Goal: Transaction & Acquisition: Download file/media

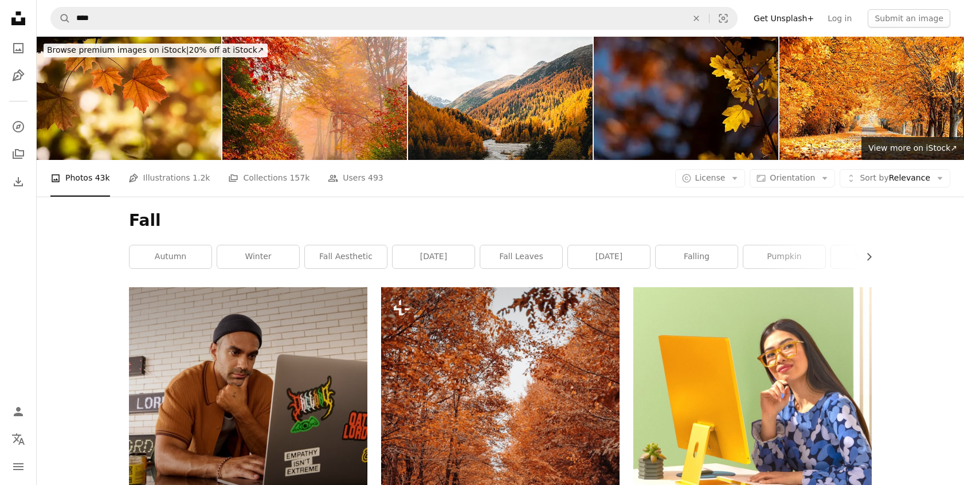
scroll to position [16583, 0]
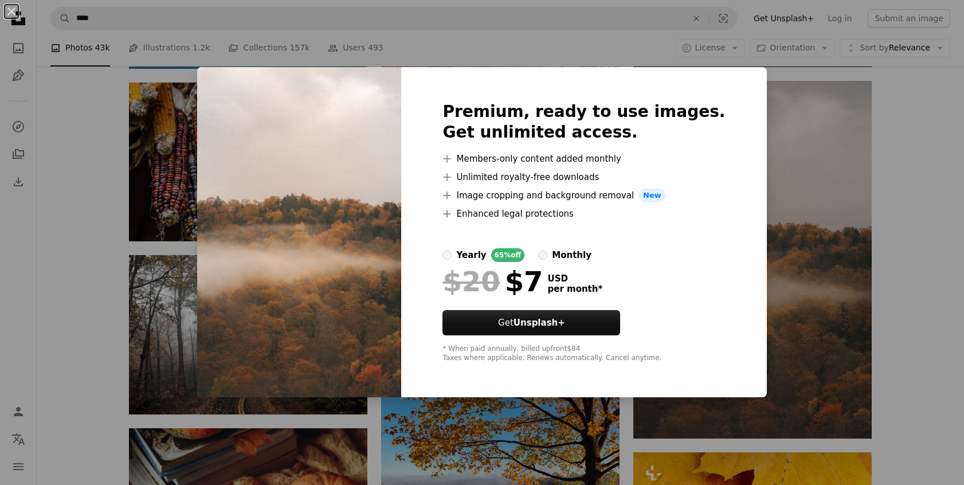
click at [519, 44] on div "An X shape Premium, ready to use images. Get unlimited access. A plus sign Memb…" at bounding box center [482, 242] width 964 height 485
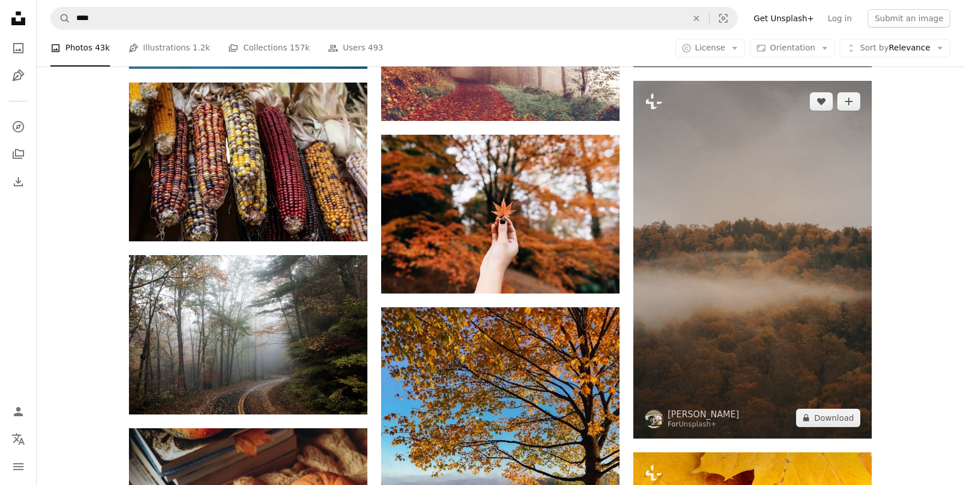
click at [683, 284] on img at bounding box center [753, 260] width 239 height 358
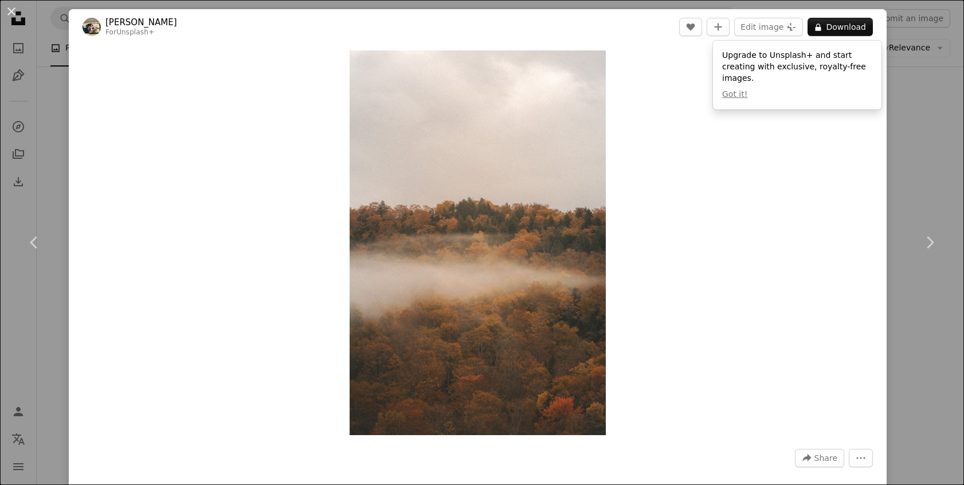
click at [826, 242] on div "Zoom in" at bounding box center [478, 243] width 818 height 396
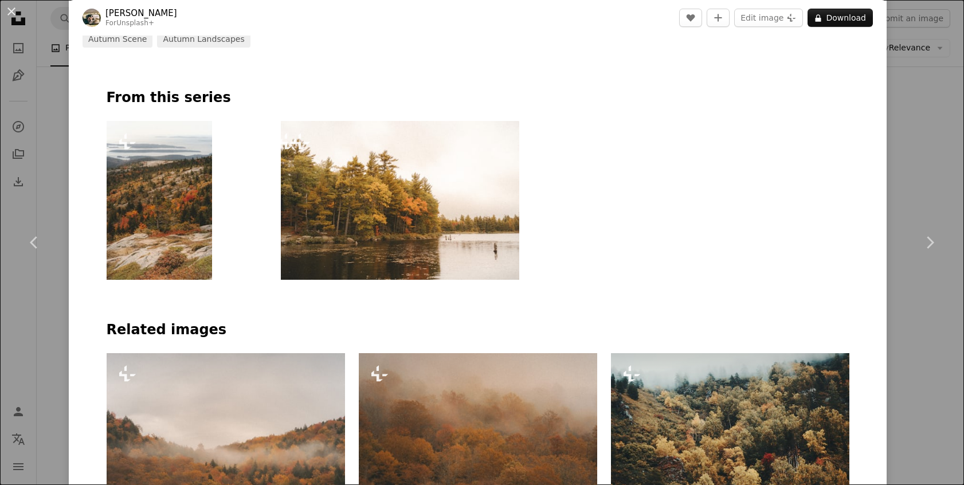
scroll to position [666, 0]
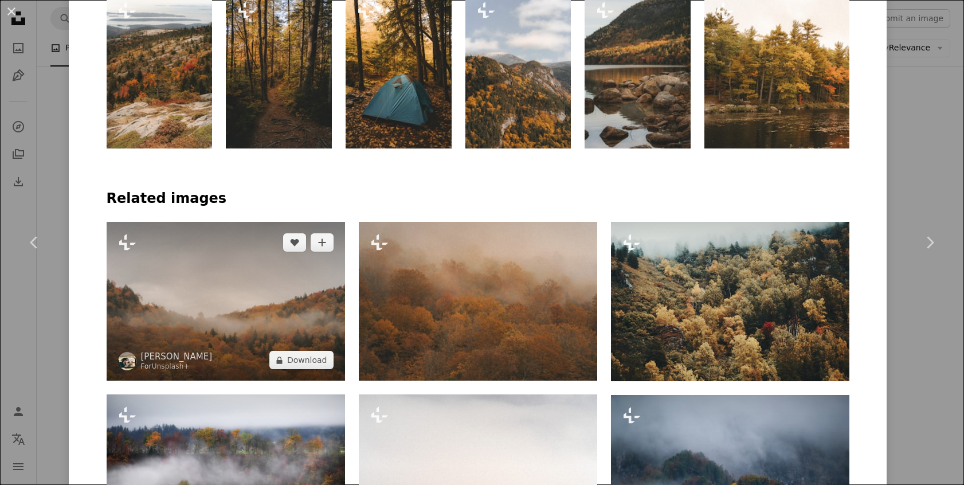
click at [274, 330] on img at bounding box center [226, 301] width 239 height 159
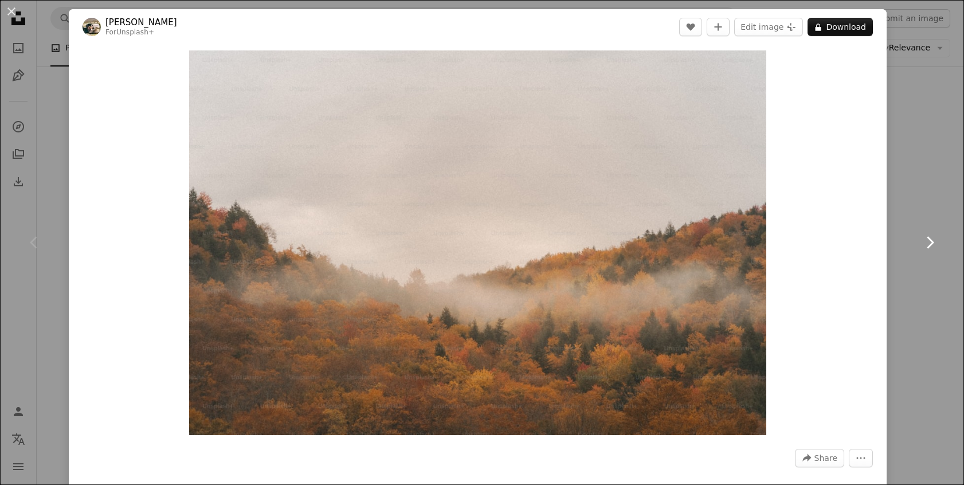
click at [933, 244] on icon "Chevron right" at bounding box center [930, 242] width 18 height 18
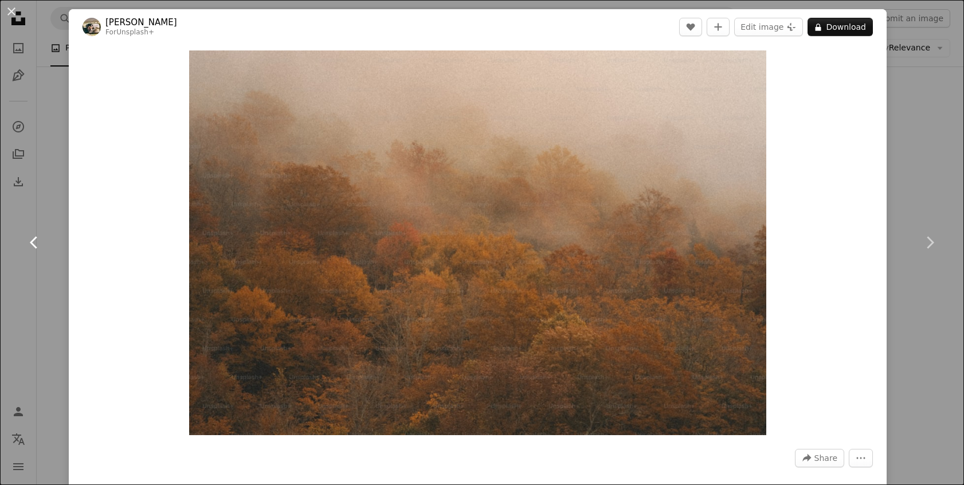
click at [33, 240] on icon at bounding box center [33, 242] width 7 height 12
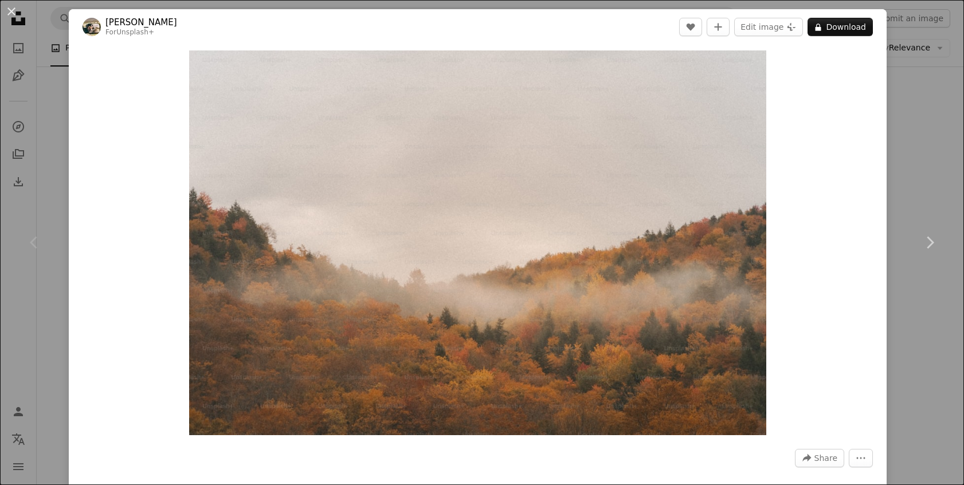
click at [917, 156] on div "An X shape Chevron left Chevron right Hans For Unsplash+ A heart A plus sign Ed…" at bounding box center [482, 242] width 964 height 485
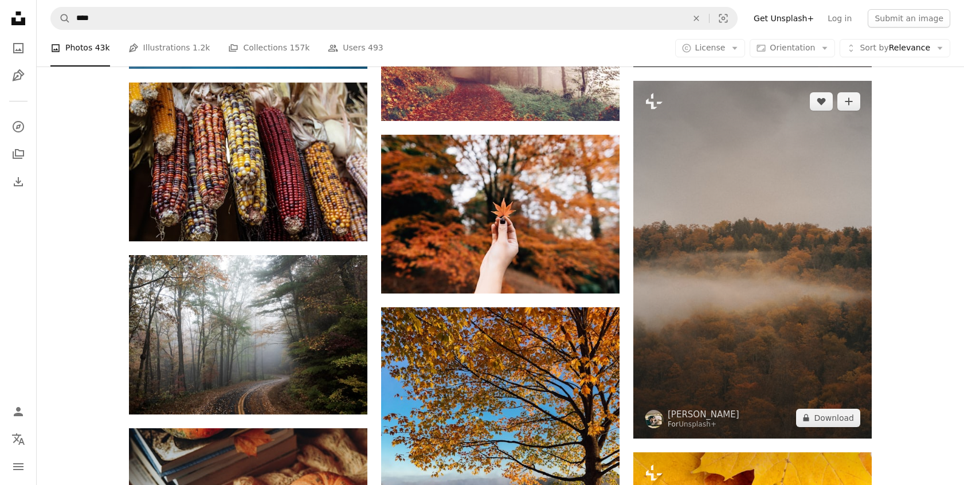
click at [702, 232] on img at bounding box center [753, 260] width 239 height 358
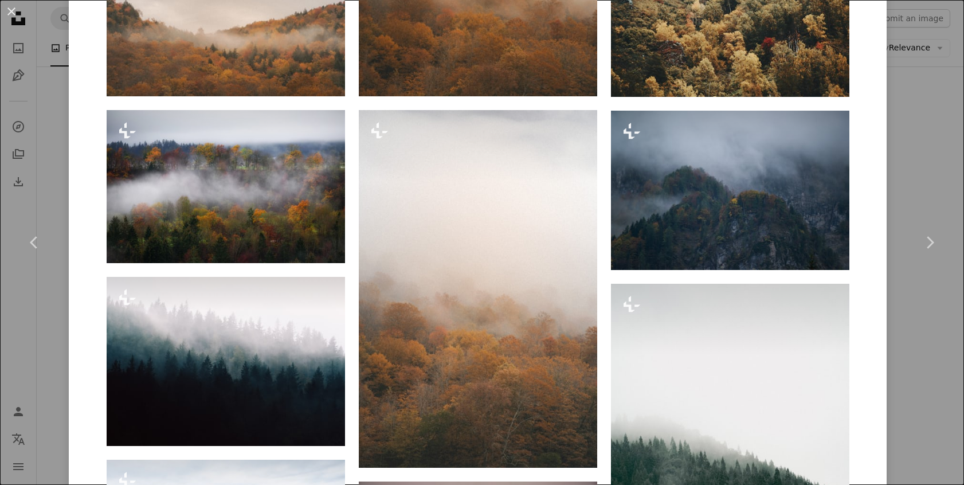
scroll to position [952, 0]
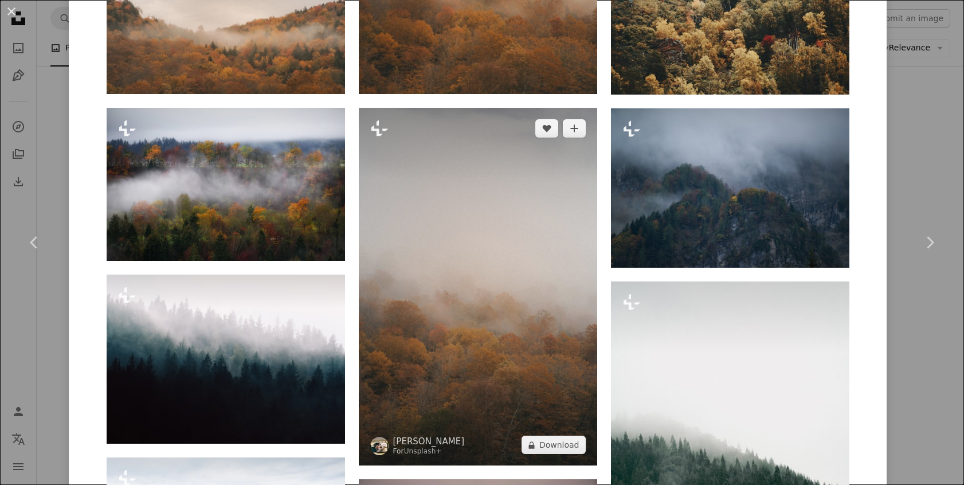
click at [588, 264] on img at bounding box center [478, 287] width 239 height 358
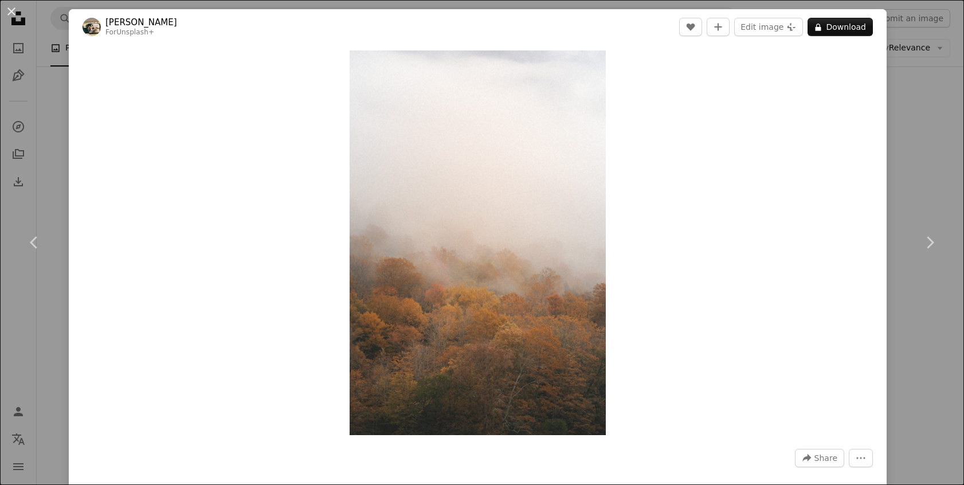
click at [933, 155] on div "An X shape Chevron left Chevron right Hans For Unsplash+ A heart A plus sign Ed…" at bounding box center [482, 242] width 964 height 485
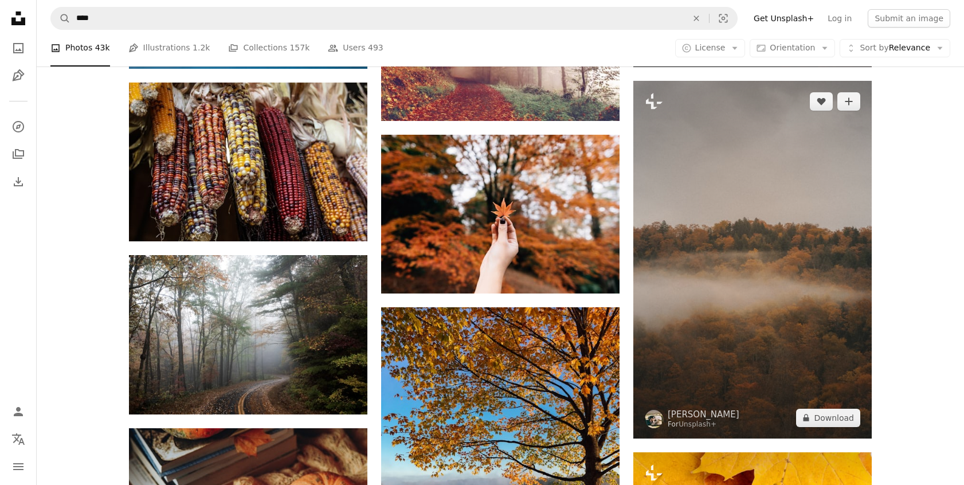
click at [793, 302] on img at bounding box center [753, 260] width 239 height 358
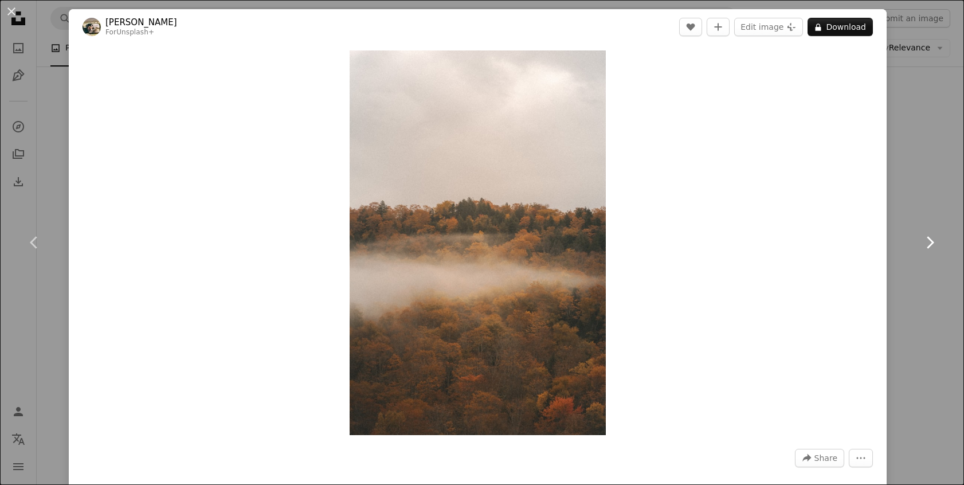
click at [926, 229] on link "Chevron right" at bounding box center [930, 242] width 69 height 110
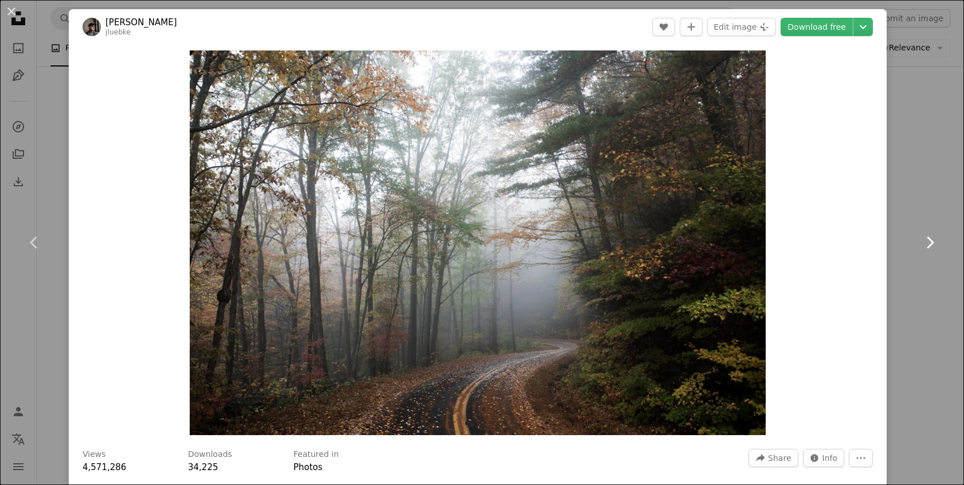
click at [933, 248] on icon "Chevron right" at bounding box center [930, 242] width 18 height 18
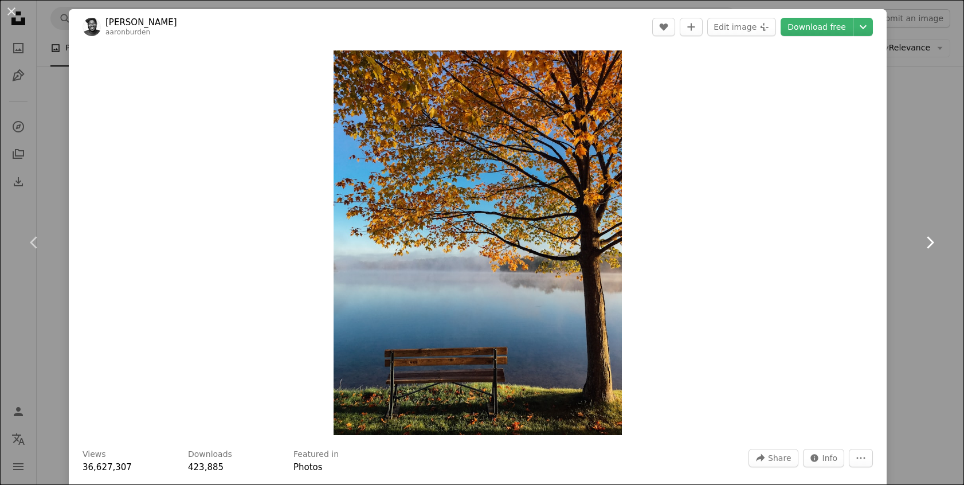
click at [933, 248] on icon "Chevron right" at bounding box center [930, 242] width 18 height 18
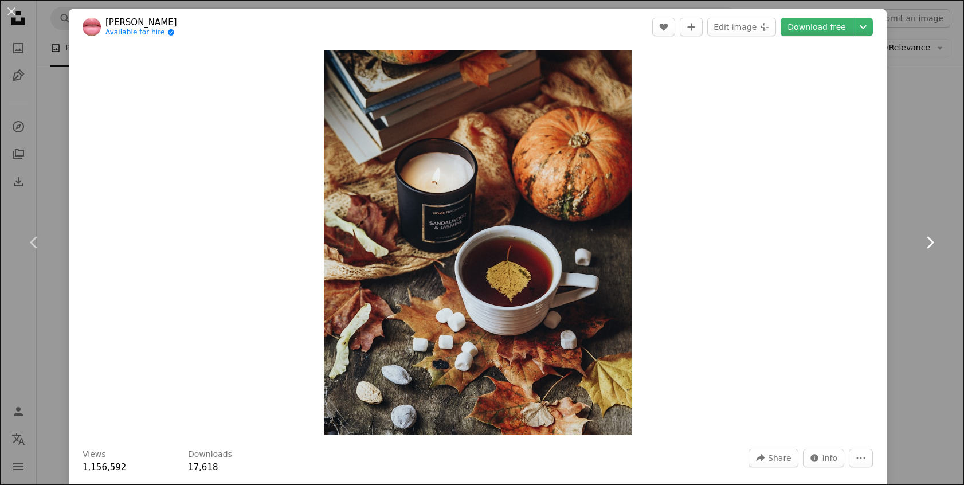
click at [933, 249] on icon "Chevron right" at bounding box center [930, 242] width 18 height 18
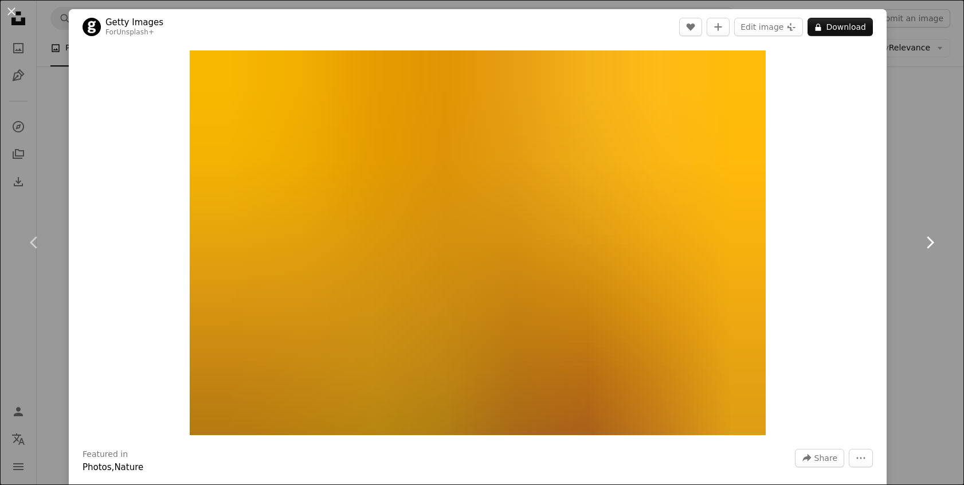
click at [933, 249] on icon "Chevron right" at bounding box center [930, 242] width 18 height 18
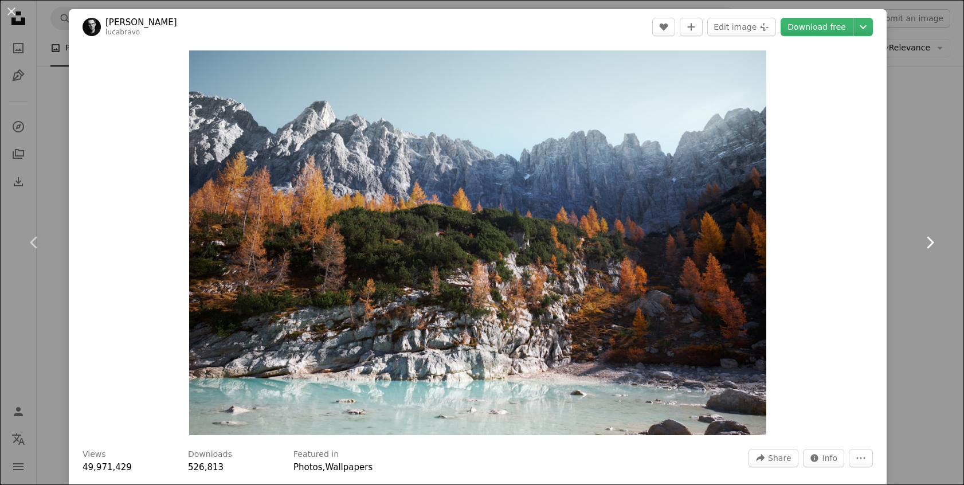
click at [933, 249] on icon "Chevron right" at bounding box center [930, 242] width 18 height 18
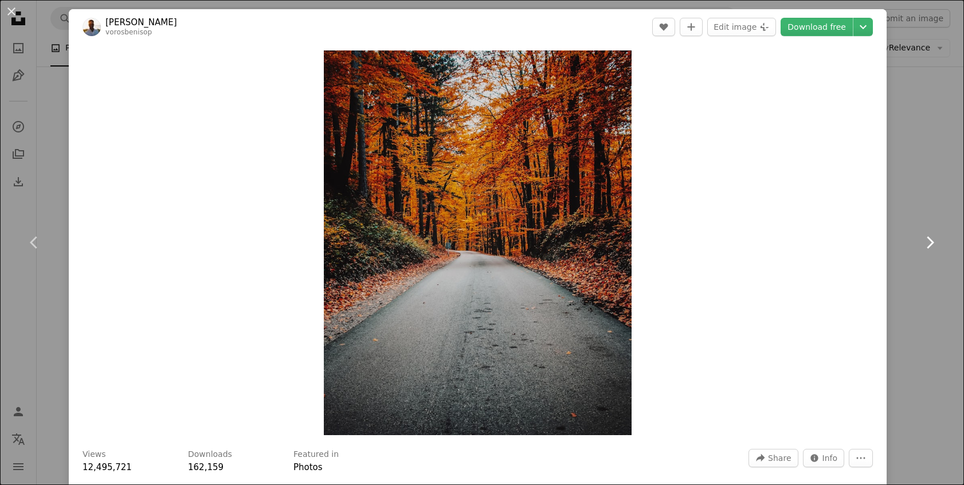
click at [933, 250] on icon "Chevron right" at bounding box center [930, 242] width 18 height 18
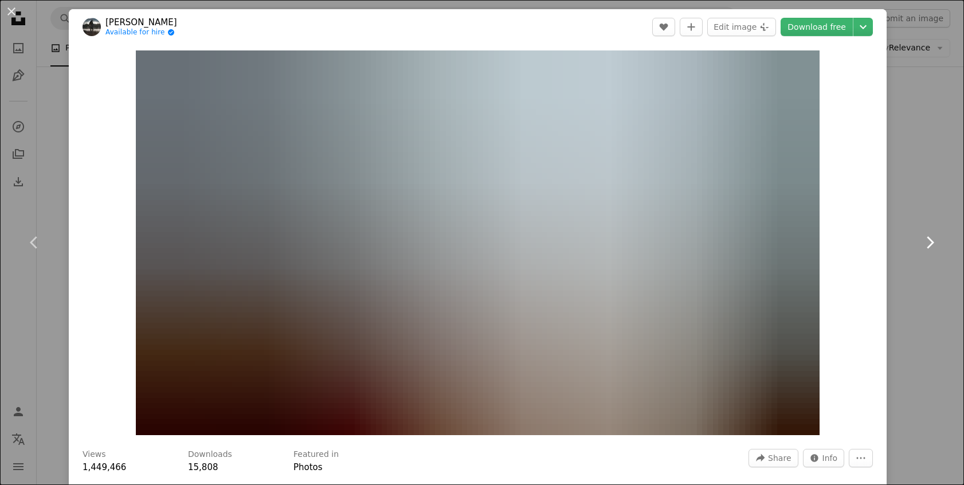
click at [933, 250] on icon "Chevron right" at bounding box center [930, 242] width 18 height 18
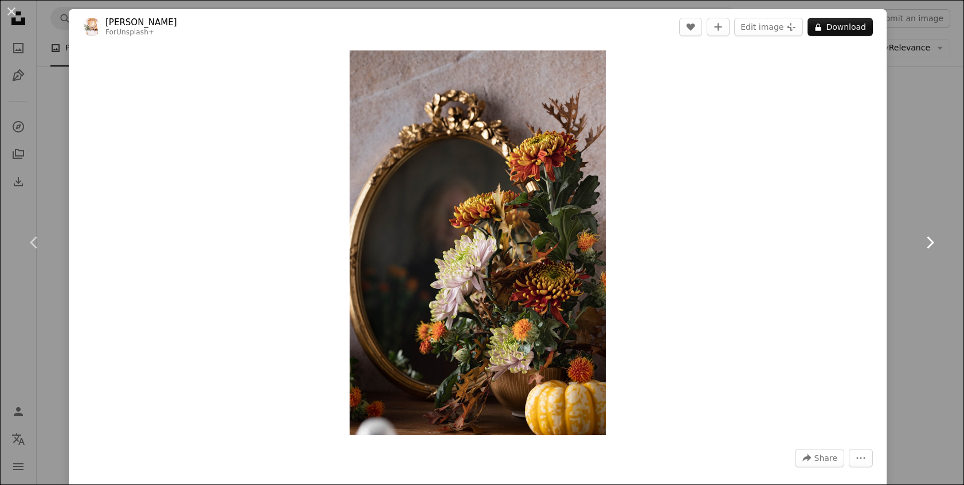
click at [933, 250] on icon "Chevron right" at bounding box center [930, 242] width 18 height 18
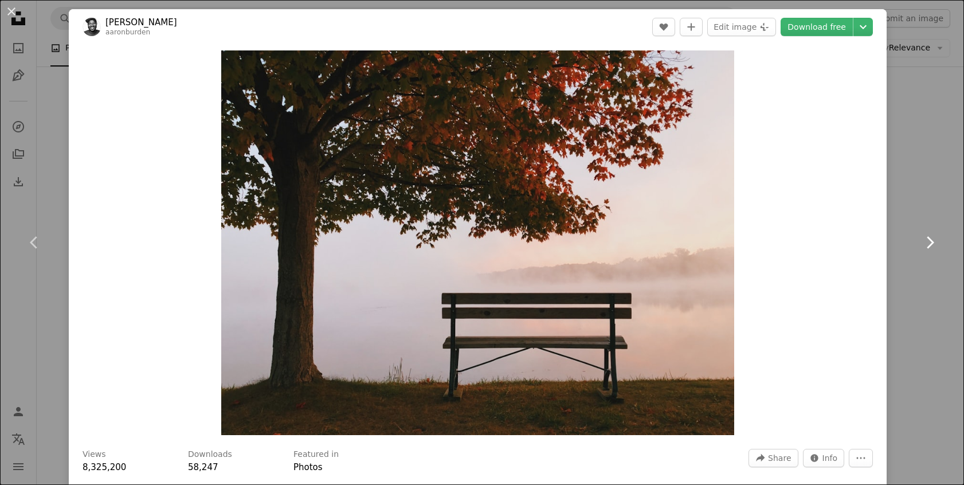
click at [933, 250] on icon "Chevron right" at bounding box center [930, 242] width 18 height 18
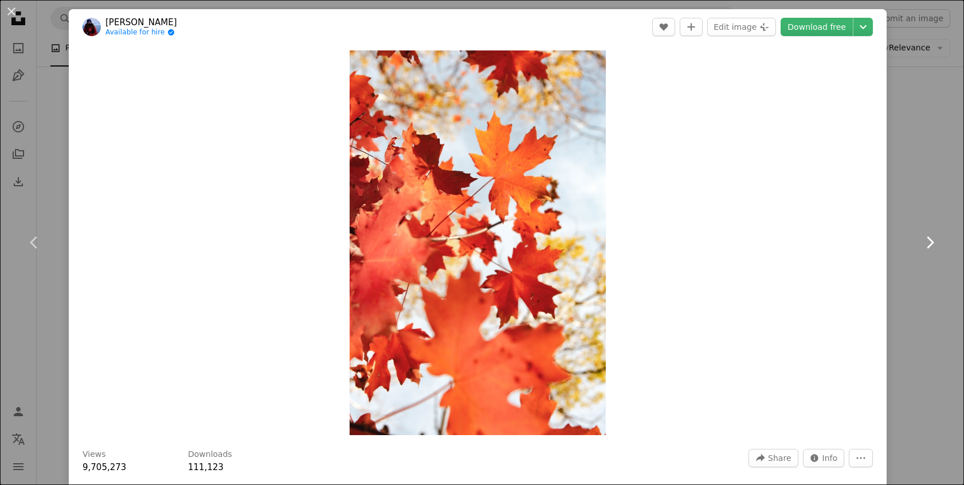
click at [933, 250] on icon "Chevron right" at bounding box center [930, 242] width 18 height 18
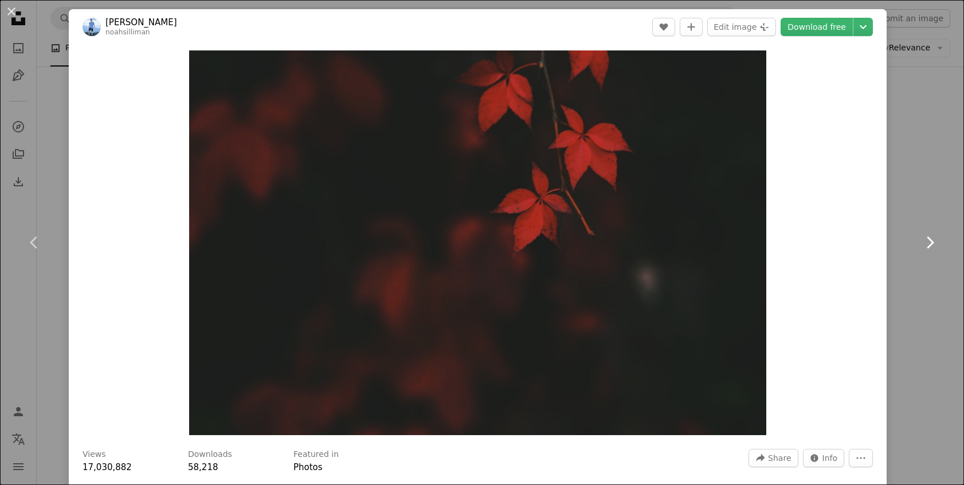
click at [933, 251] on icon "Chevron right" at bounding box center [930, 242] width 18 height 18
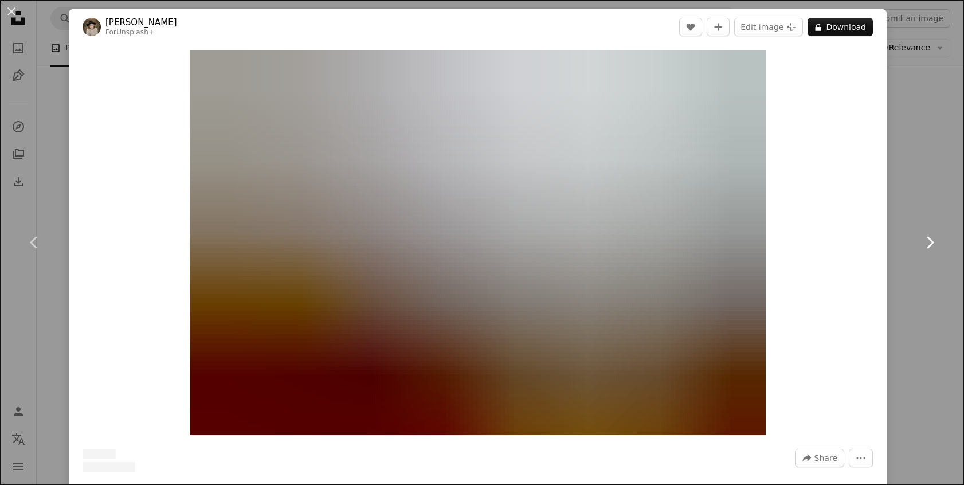
click at [934, 251] on icon "Chevron right" at bounding box center [930, 242] width 18 height 18
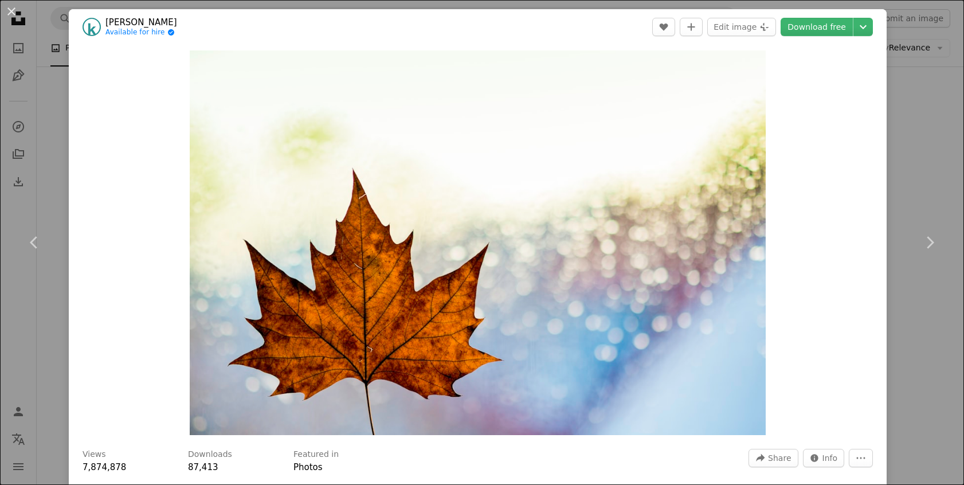
click at [929, 89] on div "An X shape Chevron left Chevron right [PERSON_NAME] Available for hire A checkm…" at bounding box center [482, 242] width 964 height 485
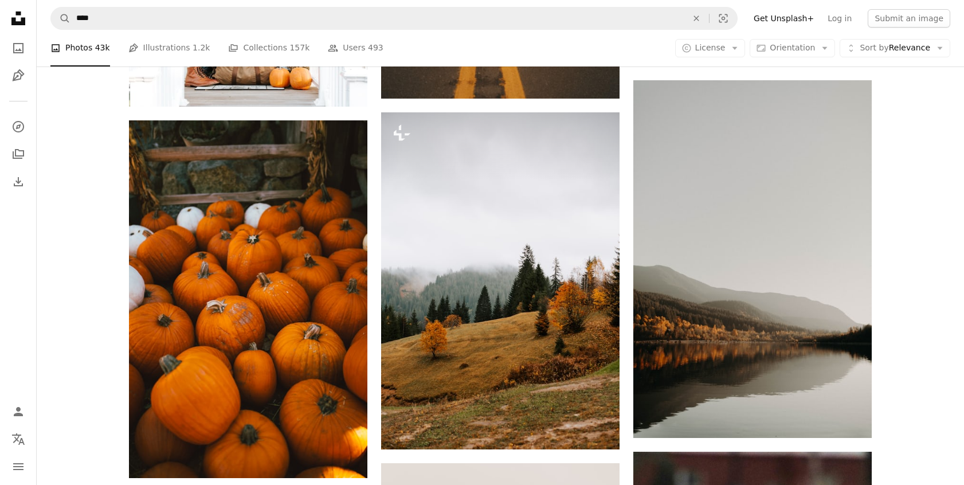
scroll to position [23521, 0]
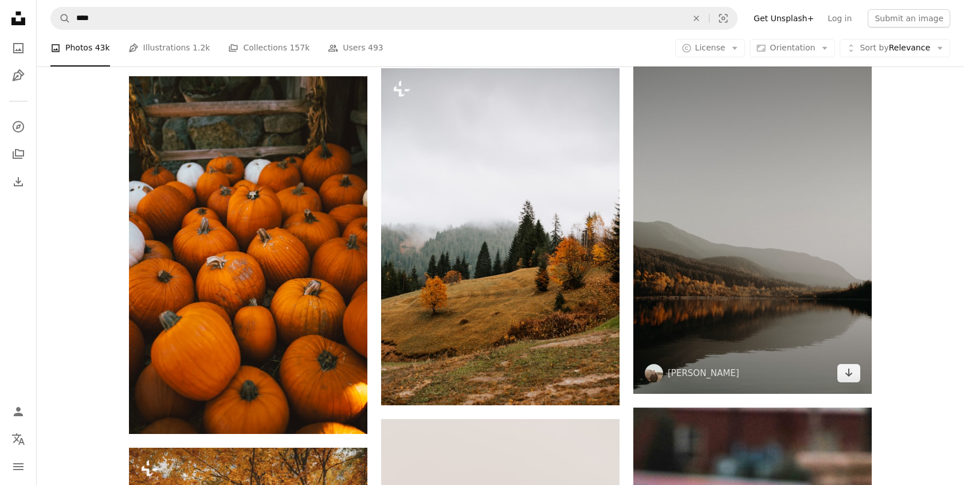
click at [767, 229] on img at bounding box center [753, 215] width 239 height 358
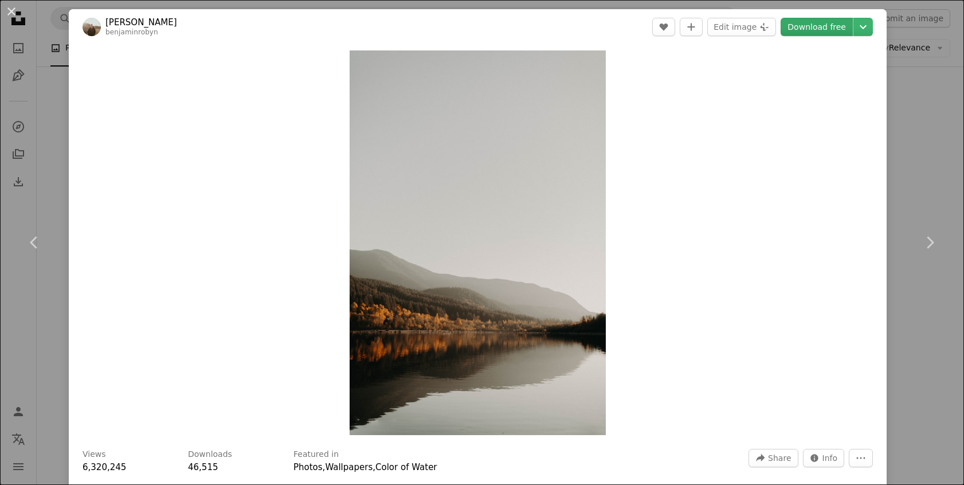
click at [814, 30] on link "Download free" at bounding box center [817, 27] width 72 height 18
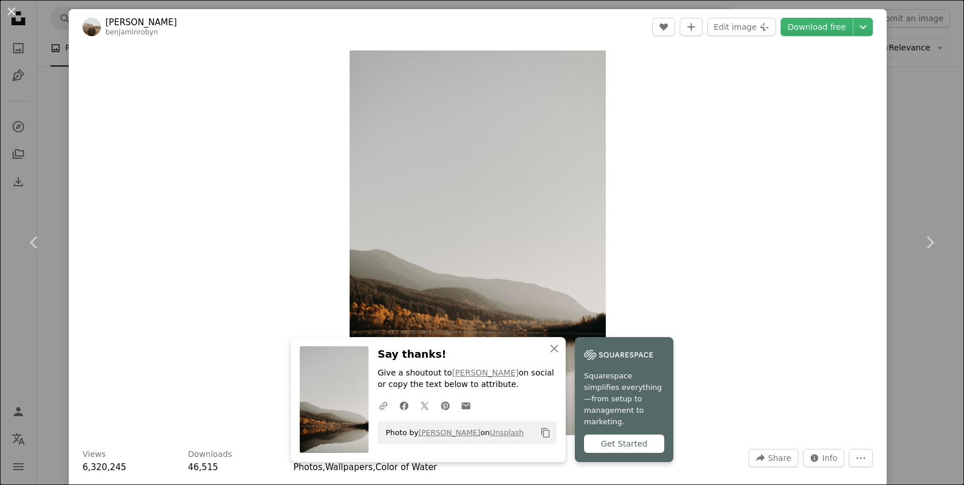
click at [931, 141] on div "An X shape Chevron left Chevron right Benjaminrobyn [PERSON_NAME] A heart A plu…" at bounding box center [482, 242] width 964 height 485
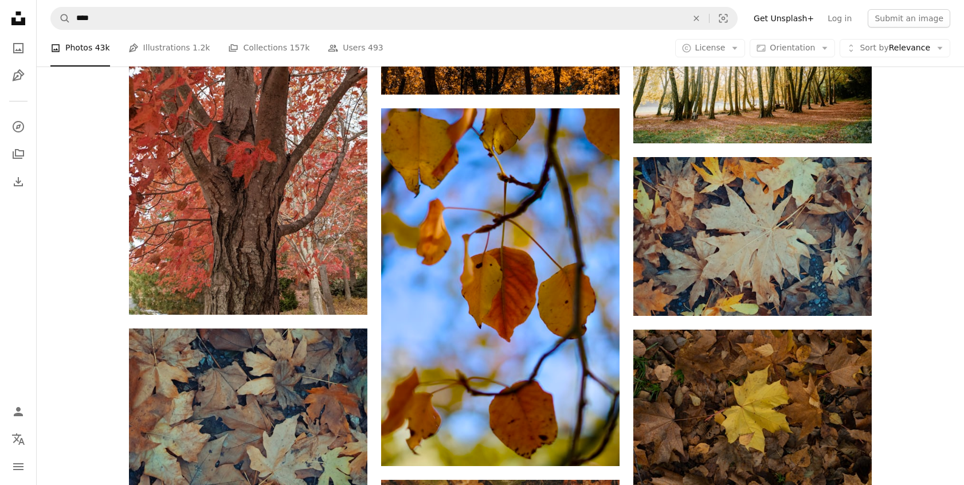
scroll to position [42178, 0]
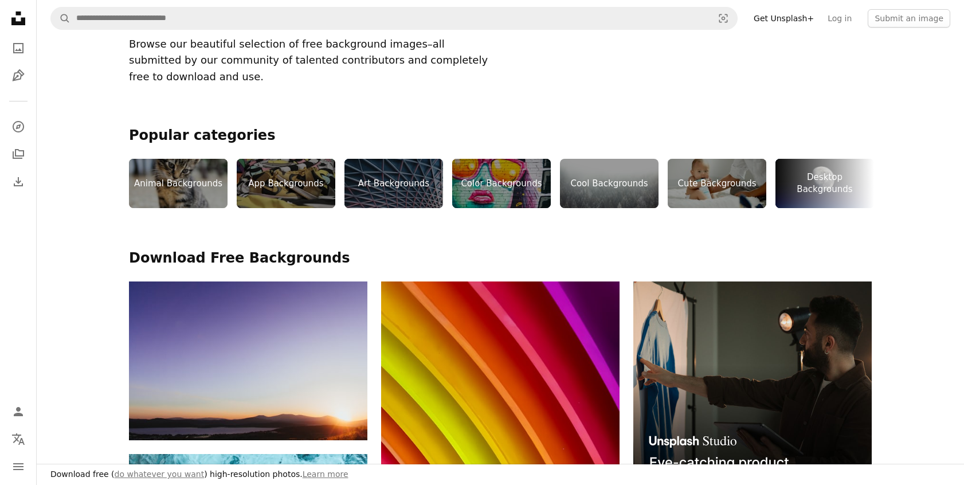
scroll to position [203, 0]
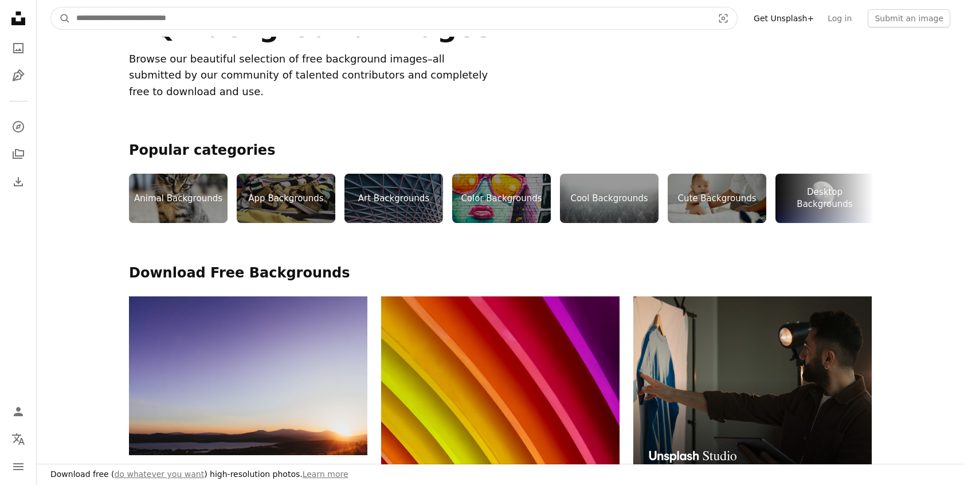
click at [257, 22] on input "Find visuals sitewide" at bounding box center [390, 18] width 639 height 22
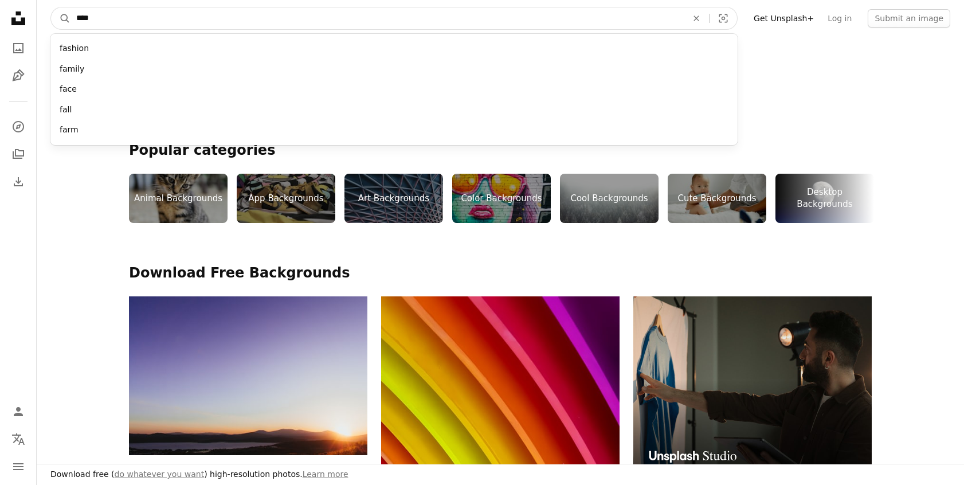
type input "****"
click at [51, 7] on button "A magnifying glass" at bounding box center [60, 18] width 19 height 22
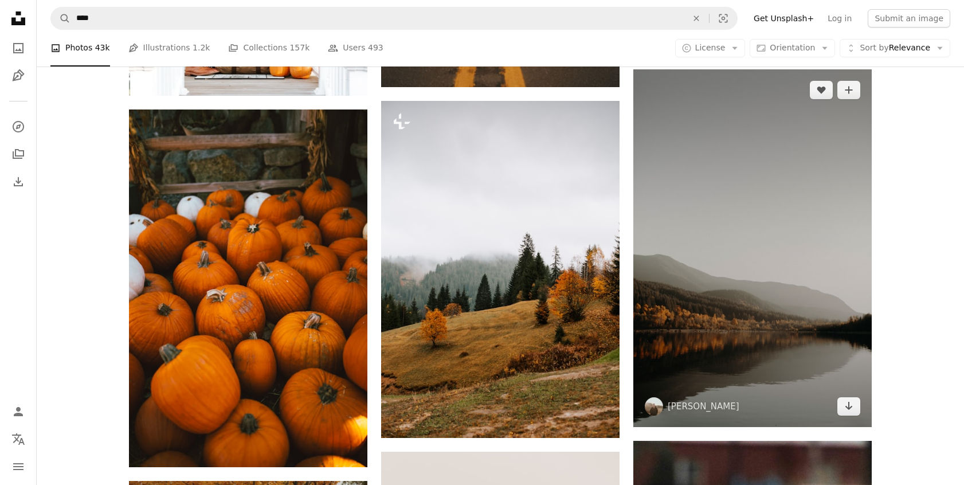
scroll to position [23489, 0]
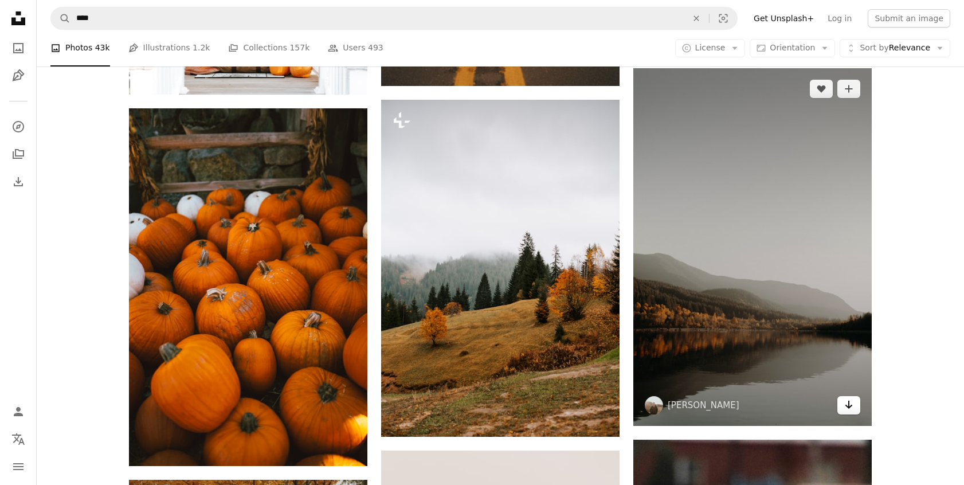
click at [849, 405] on icon "Download" at bounding box center [849, 405] width 7 height 8
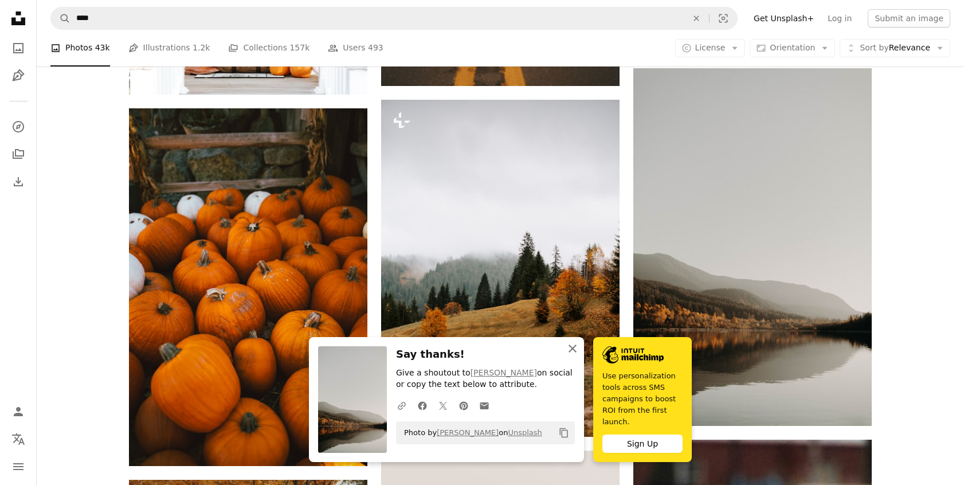
click at [572, 350] on icon "button" at bounding box center [573, 349] width 8 height 8
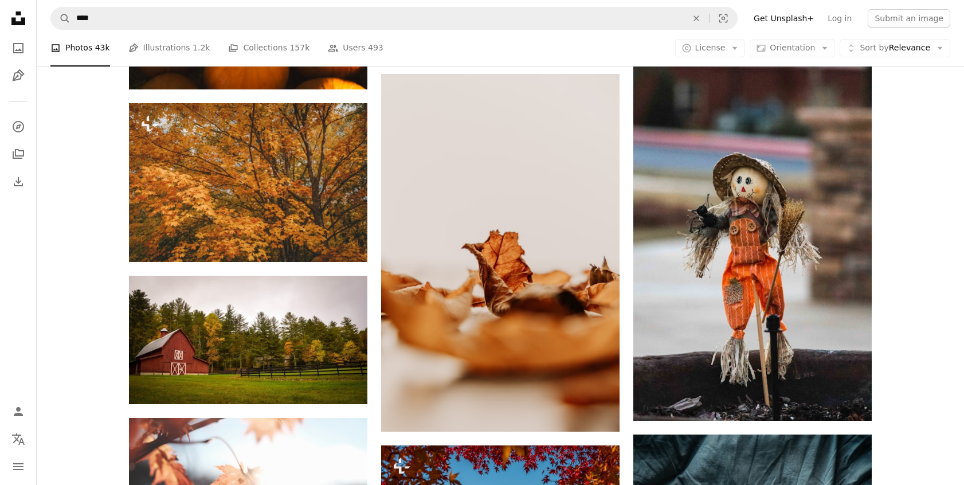
scroll to position [23862, 0]
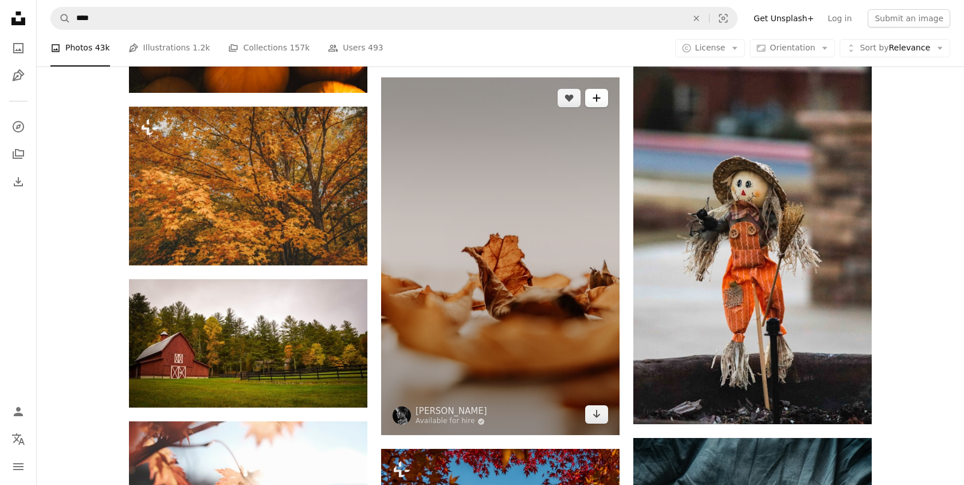
click at [596, 107] on button "A plus sign" at bounding box center [596, 98] width 23 height 18
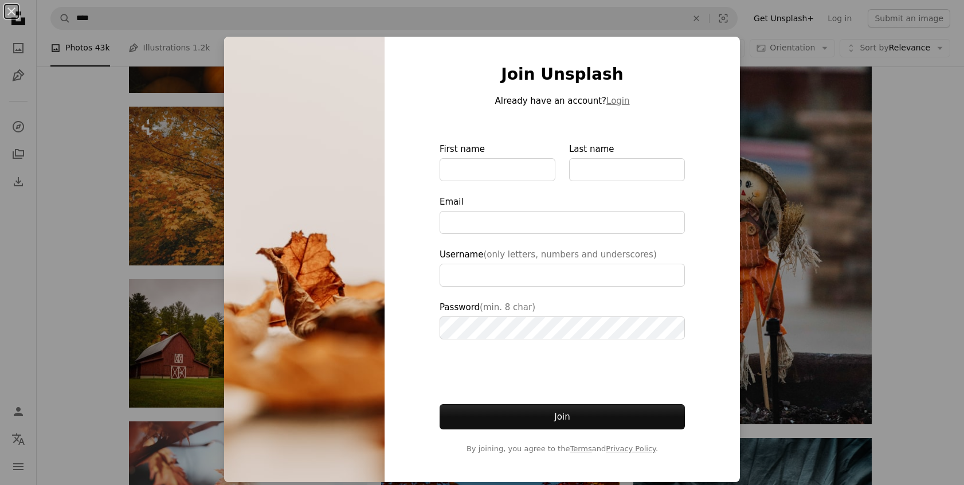
click at [797, 76] on div "An X shape Join Unsplash Already have an account? Login First name Last name Em…" at bounding box center [482, 242] width 964 height 485
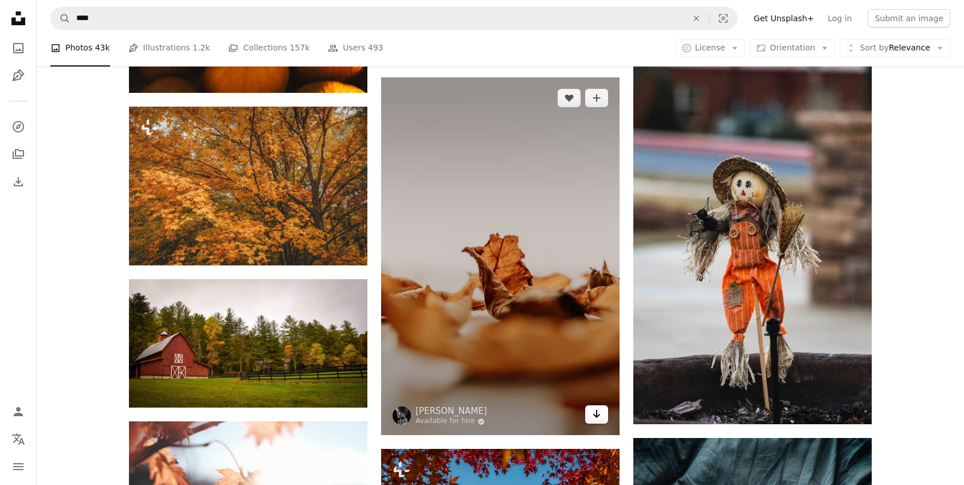
click at [593, 421] on icon "Arrow pointing down" at bounding box center [596, 414] width 9 height 14
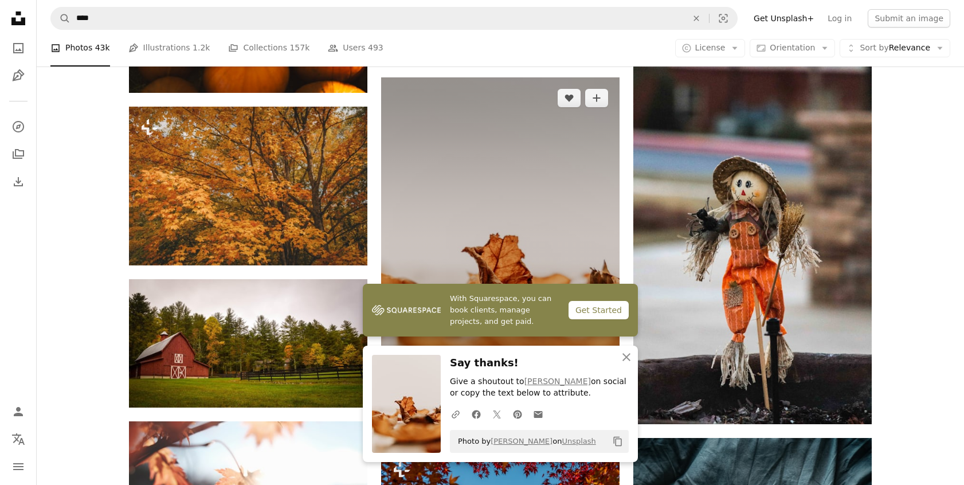
scroll to position [24365, 0]
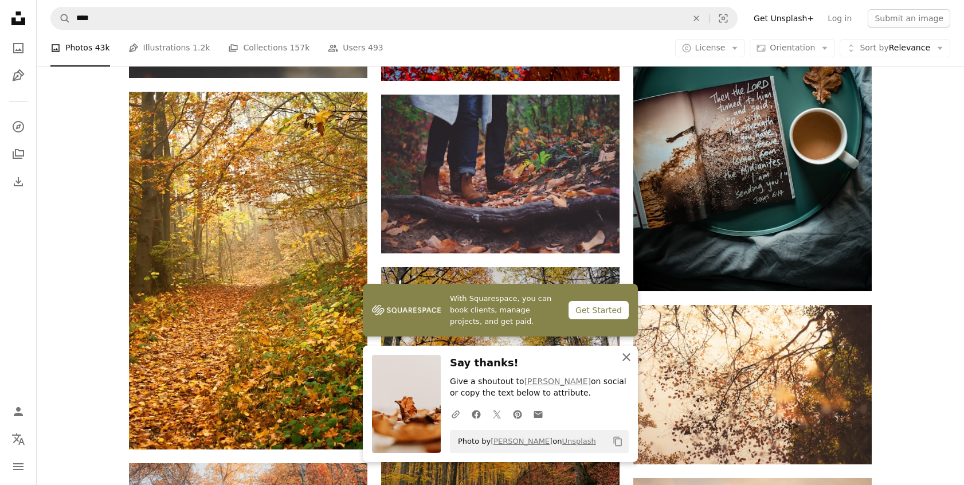
click at [624, 355] on icon "button" at bounding box center [627, 357] width 8 height 8
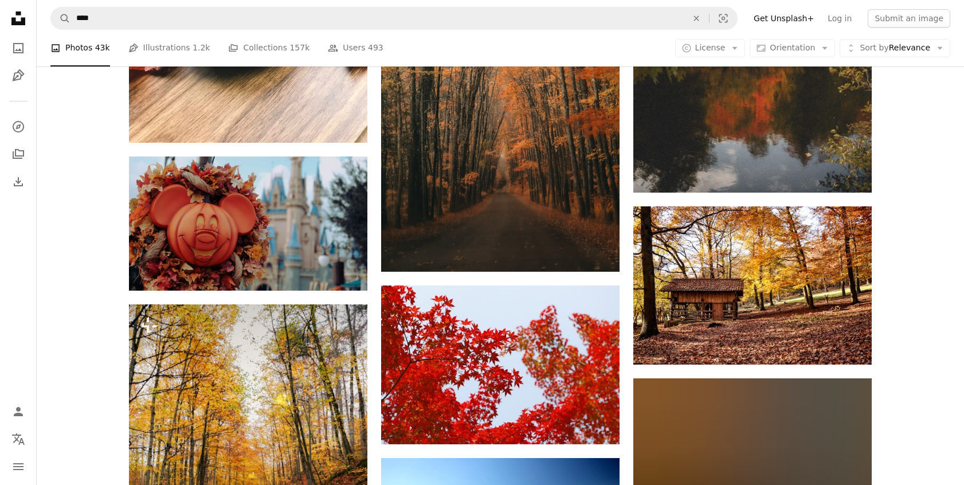
scroll to position [26586, 0]
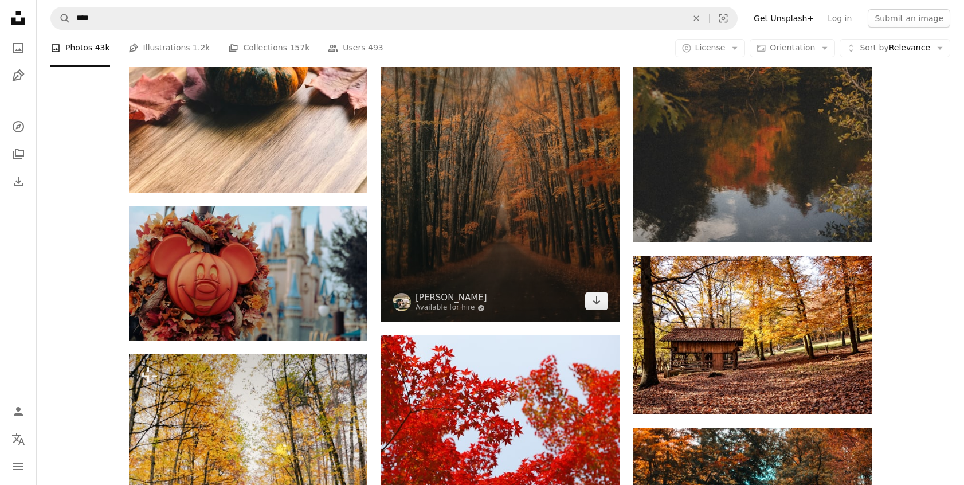
click at [557, 312] on img at bounding box center [500, 143] width 239 height 358
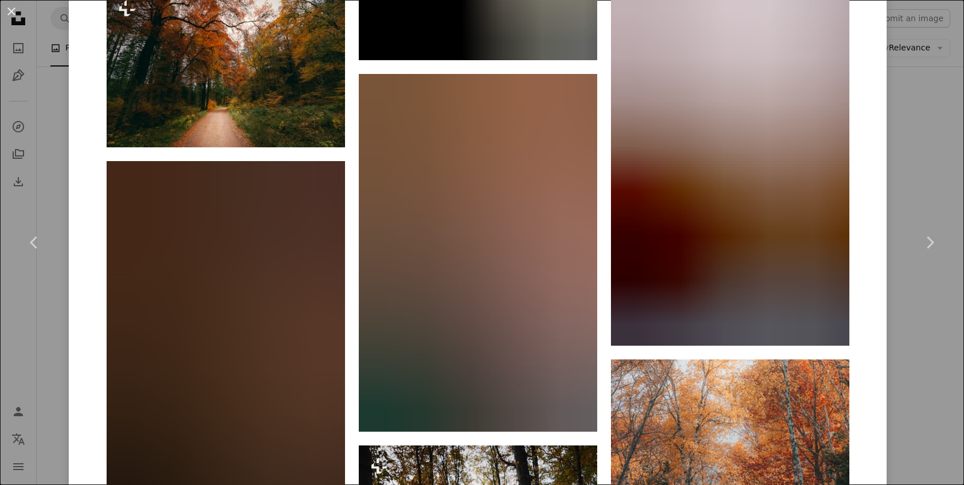
scroll to position [2453, 0]
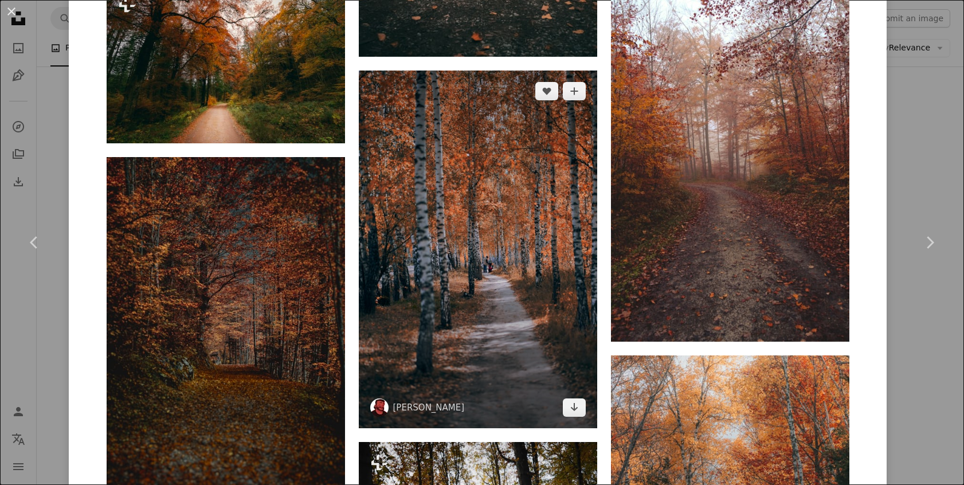
click at [534, 236] on img at bounding box center [478, 250] width 239 height 358
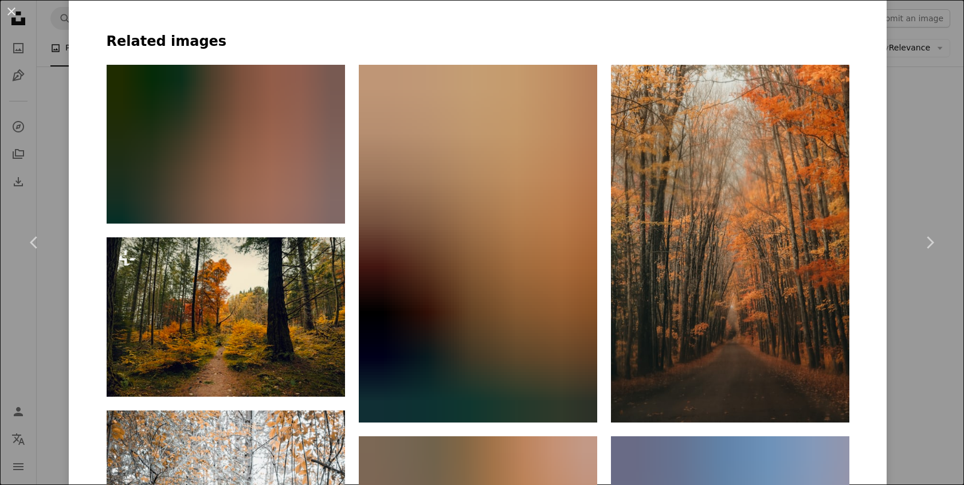
scroll to position [755, 0]
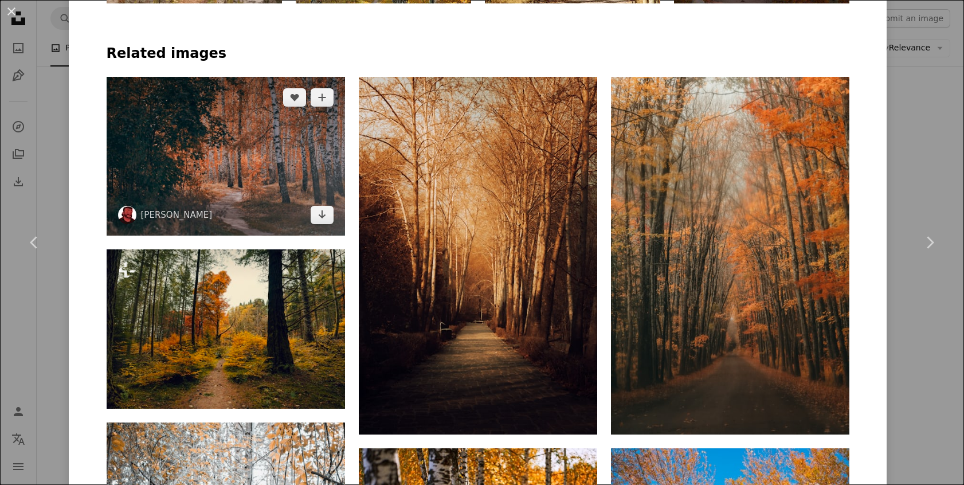
click at [273, 189] on img at bounding box center [226, 156] width 239 height 159
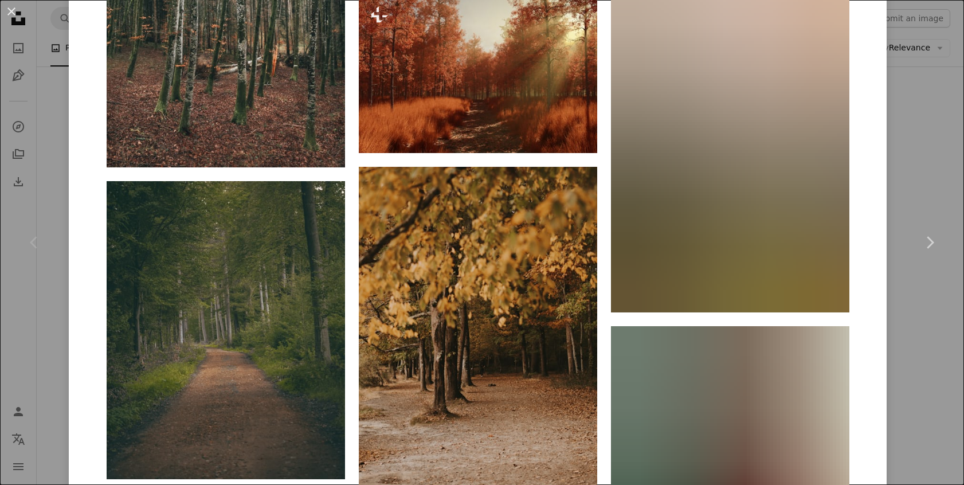
scroll to position [7994, 0]
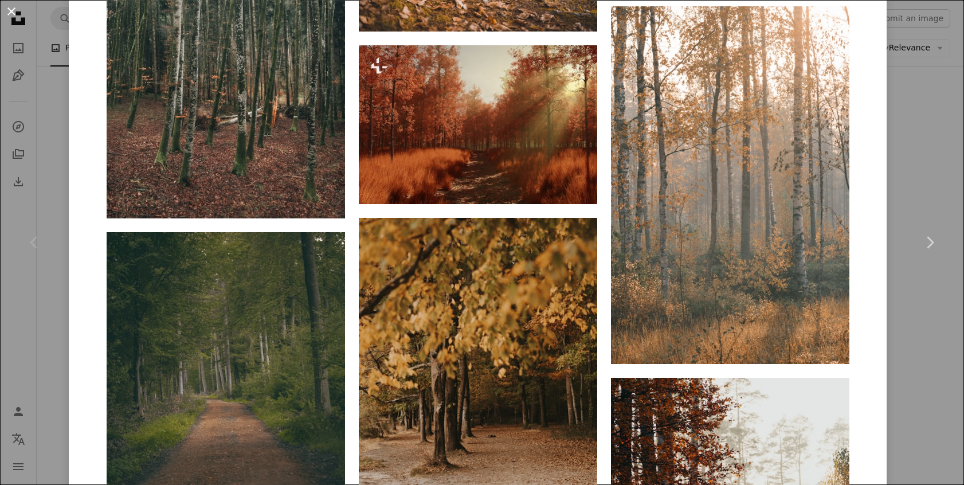
click at [16, 18] on button "An X shape" at bounding box center [12, 12] width 14 height 14
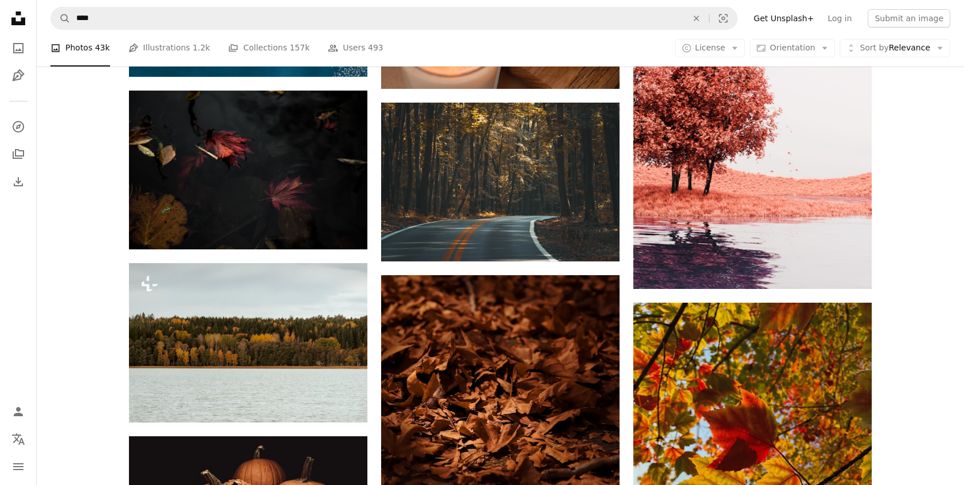
scroll to position [33219, 0]
